Goal: Task Accomplishment & Management: Use online tool/utility

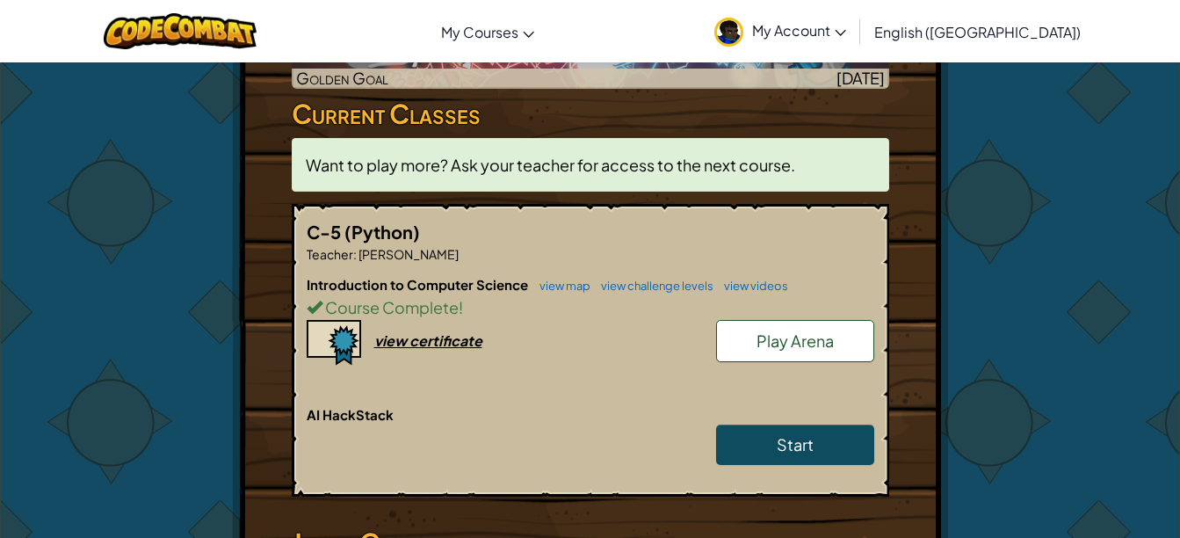
scroll to position [406, 0]
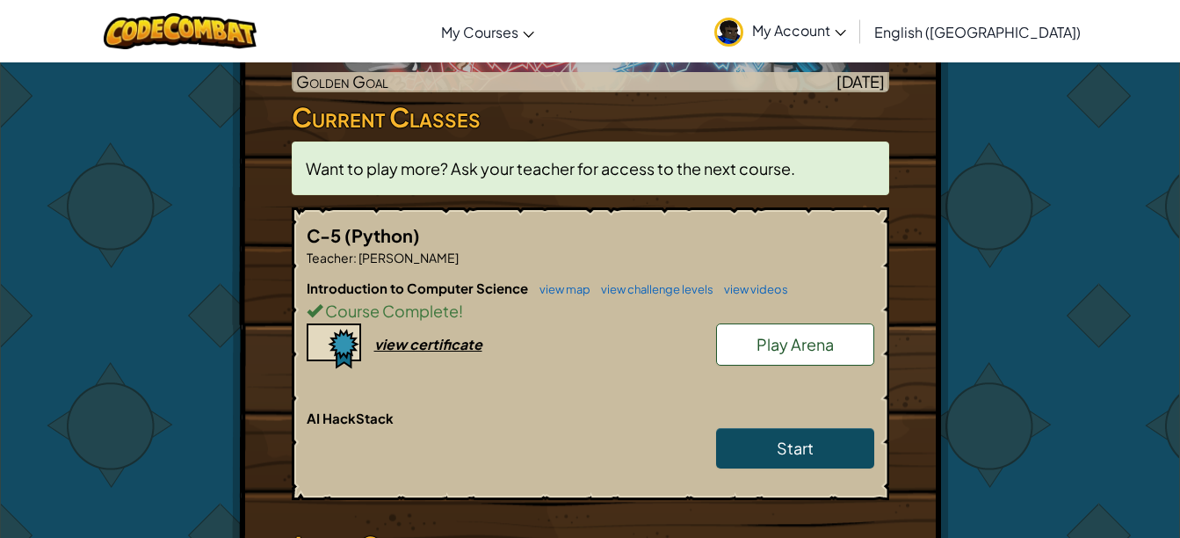
click at [767, 334] on span "Play Arena" at bounding box center [794, 344] width 77 height 20
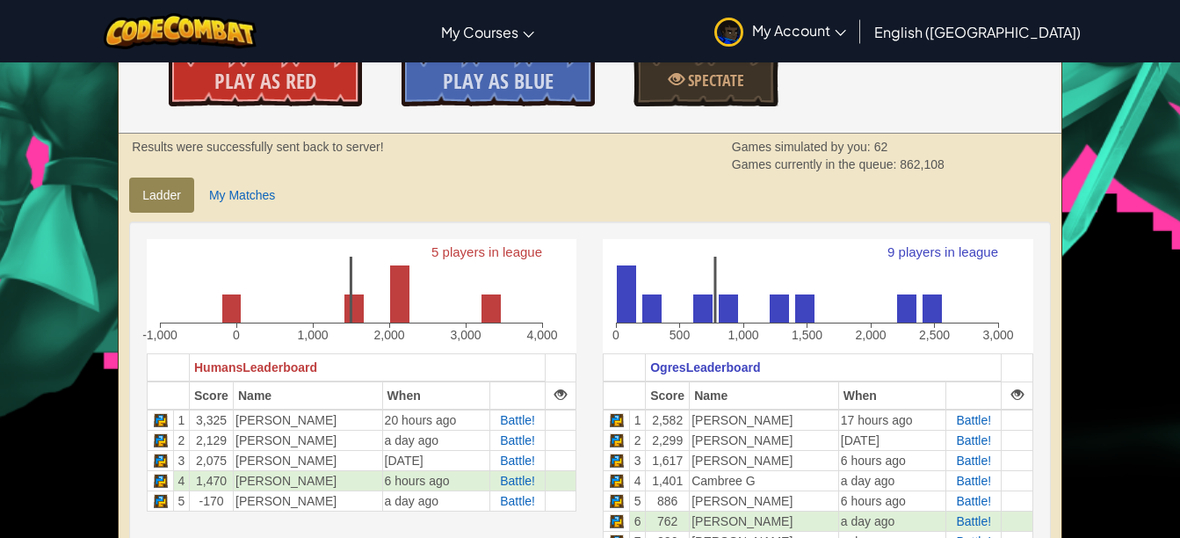
scroll to position [275, 0]
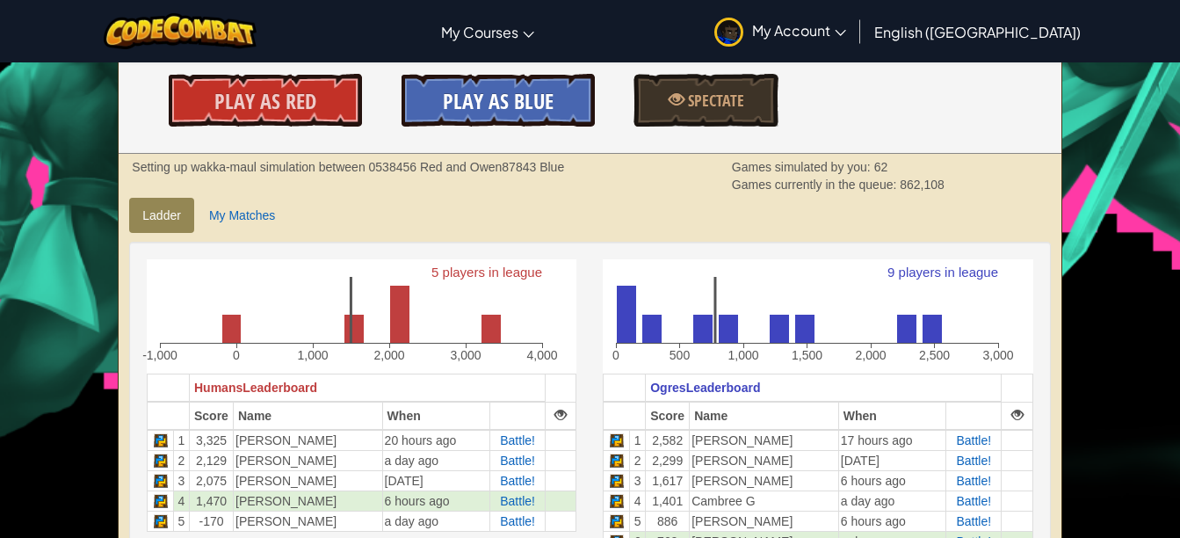
click at [506, 119] on link "Play As Blue" at bounding box center [497, 100] width 193 height 53
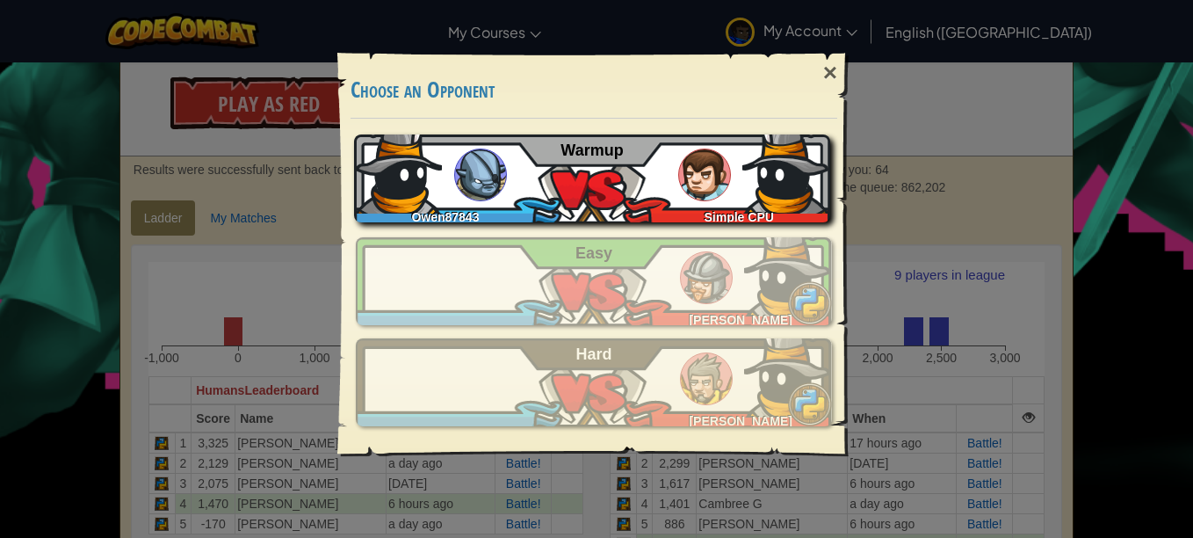
click at [693, 188] on img at bounding box center [704, 174] width 53 height 53
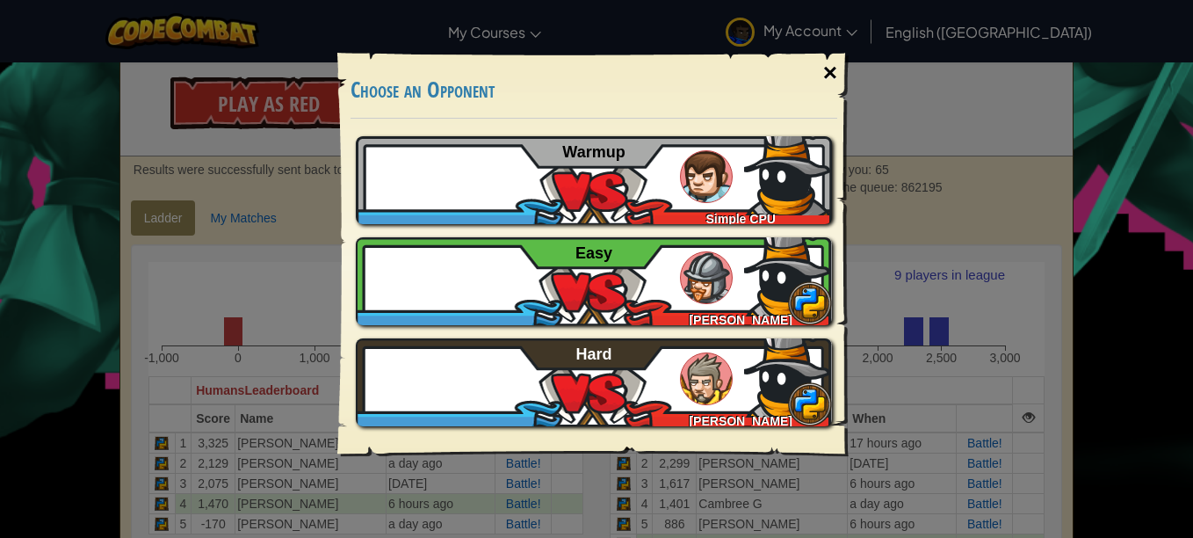
click at [838, 68] on div "×" at bounding box center [830, 72] width 40 height 51
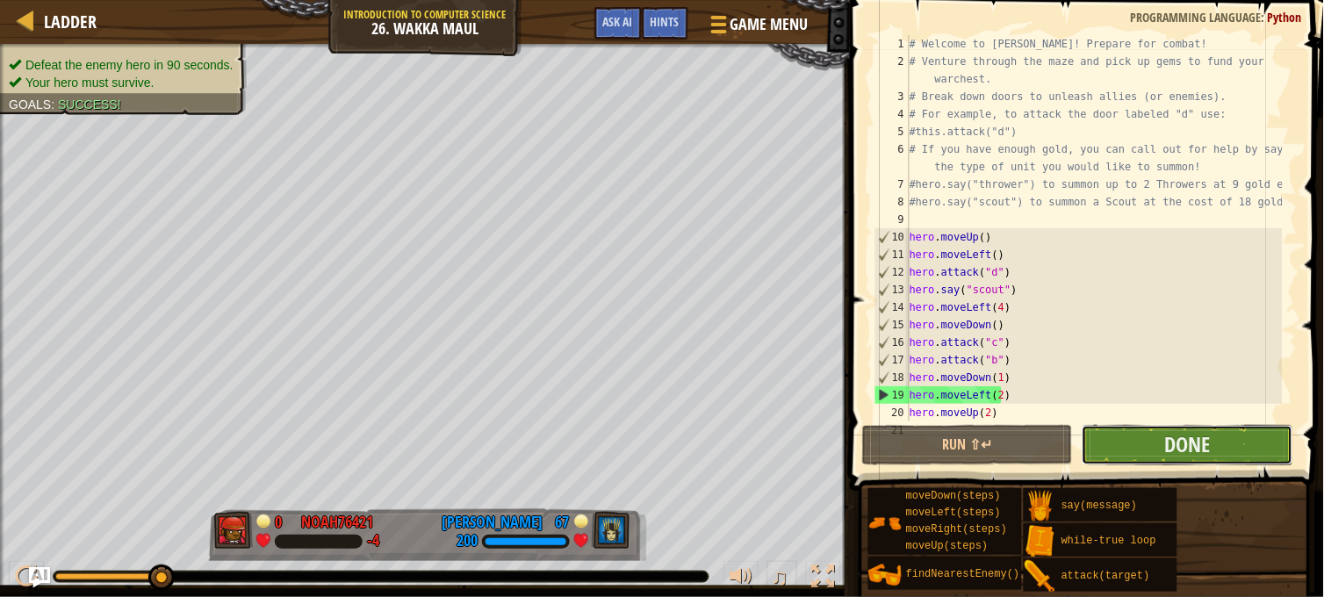
click at [1136, 437] on button "Done" at bounding box center [1187, 445] width 211 height 40
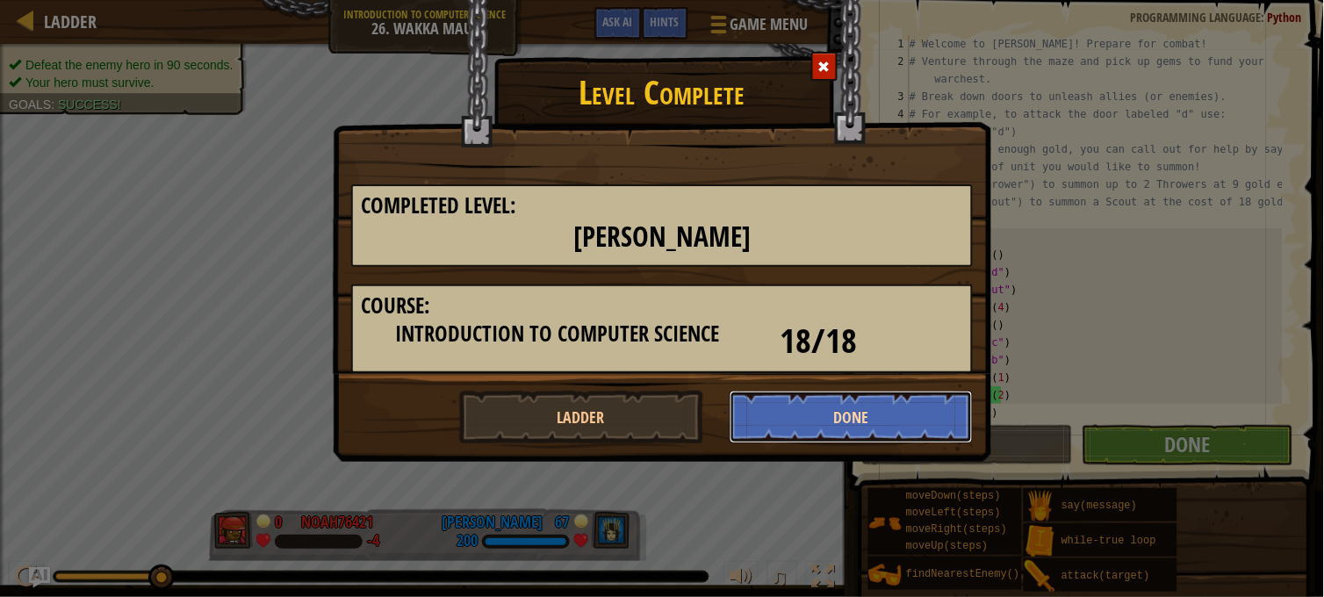
click at [808, 426] on button "Done" at bounding box center [852, 417] width 244 height 53
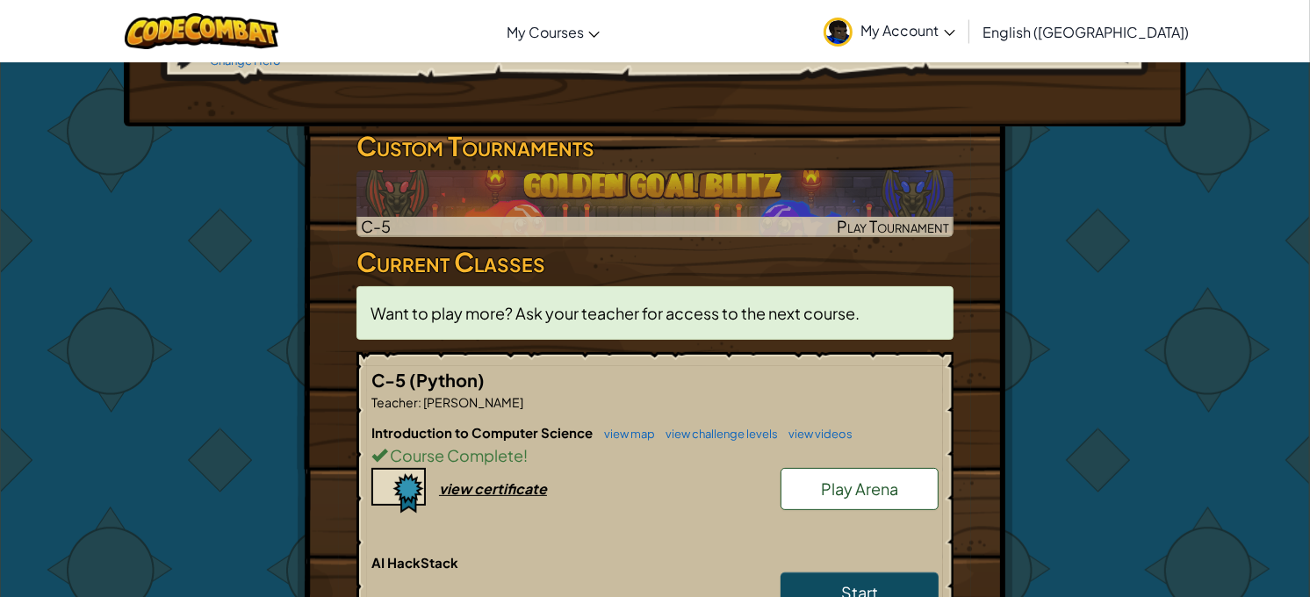
scroll to position [253, 0]
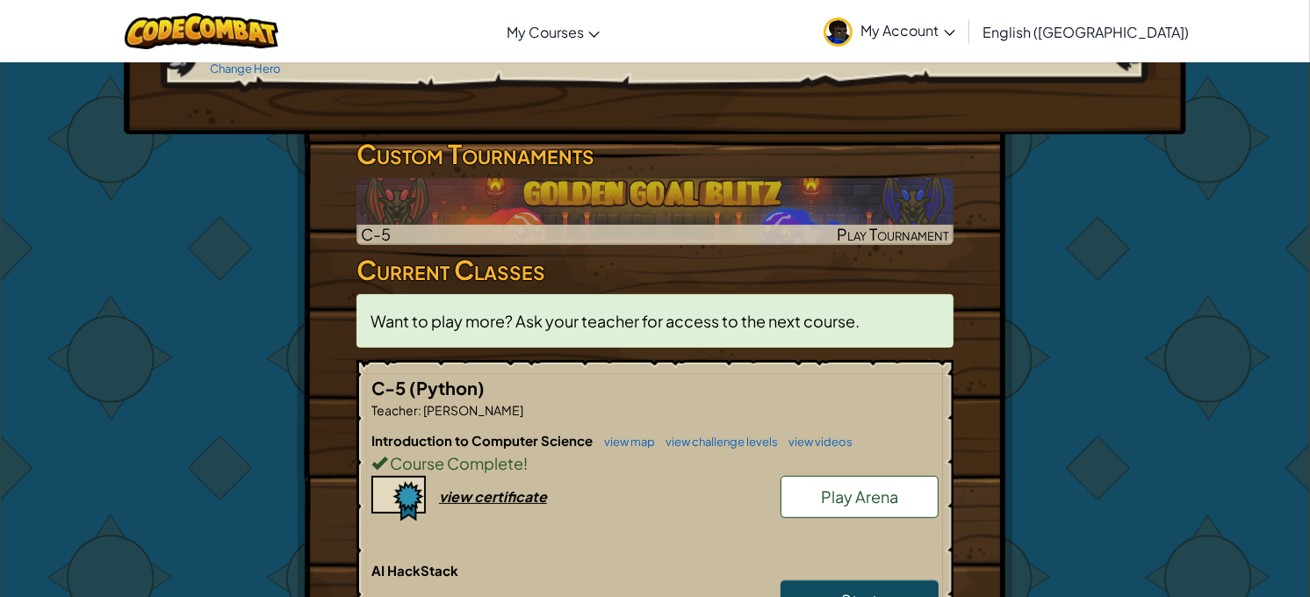
click at [929, 451] on div "Course Complete !" at bounding box center [655, 463] width 567 height 25
click at [907, 476] on link "Play Arena" at bounding box center [860, 497] width 158 height 42
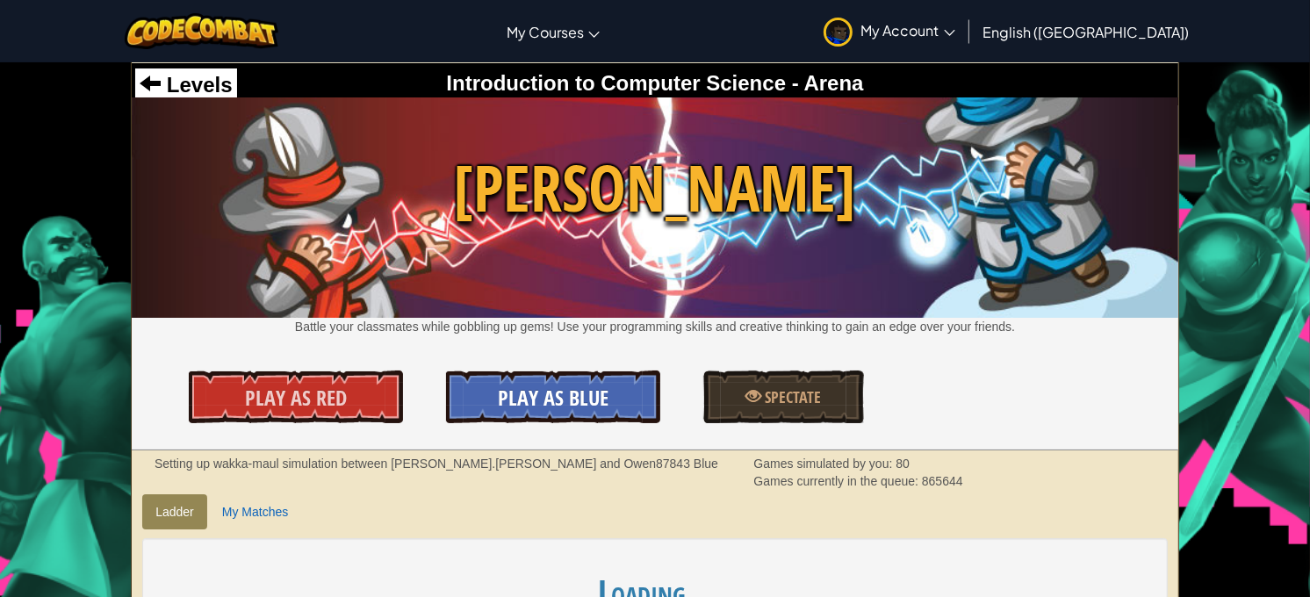
click at [595, 391] on span "Play As Blue" at bounding box center [553, 398] width 111 height 28
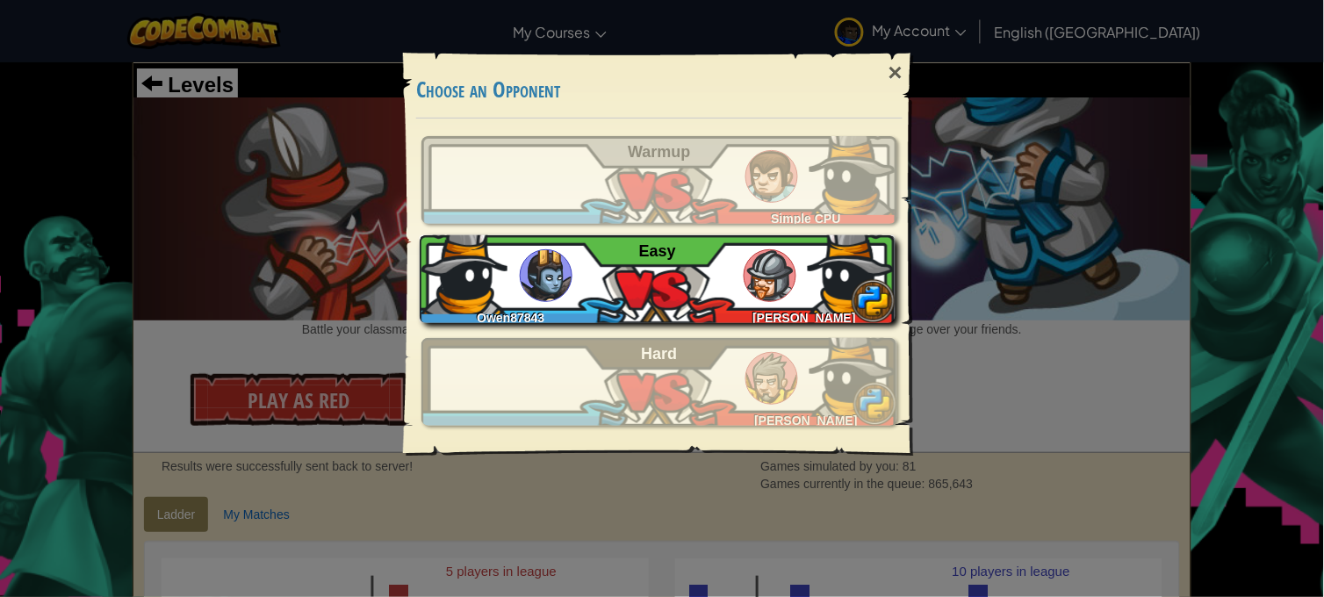
click at [755, 292] on img at bounding box center [770, 275] width 53 height 53
